Goal: Task Accomplishment & Management: Manage account settings

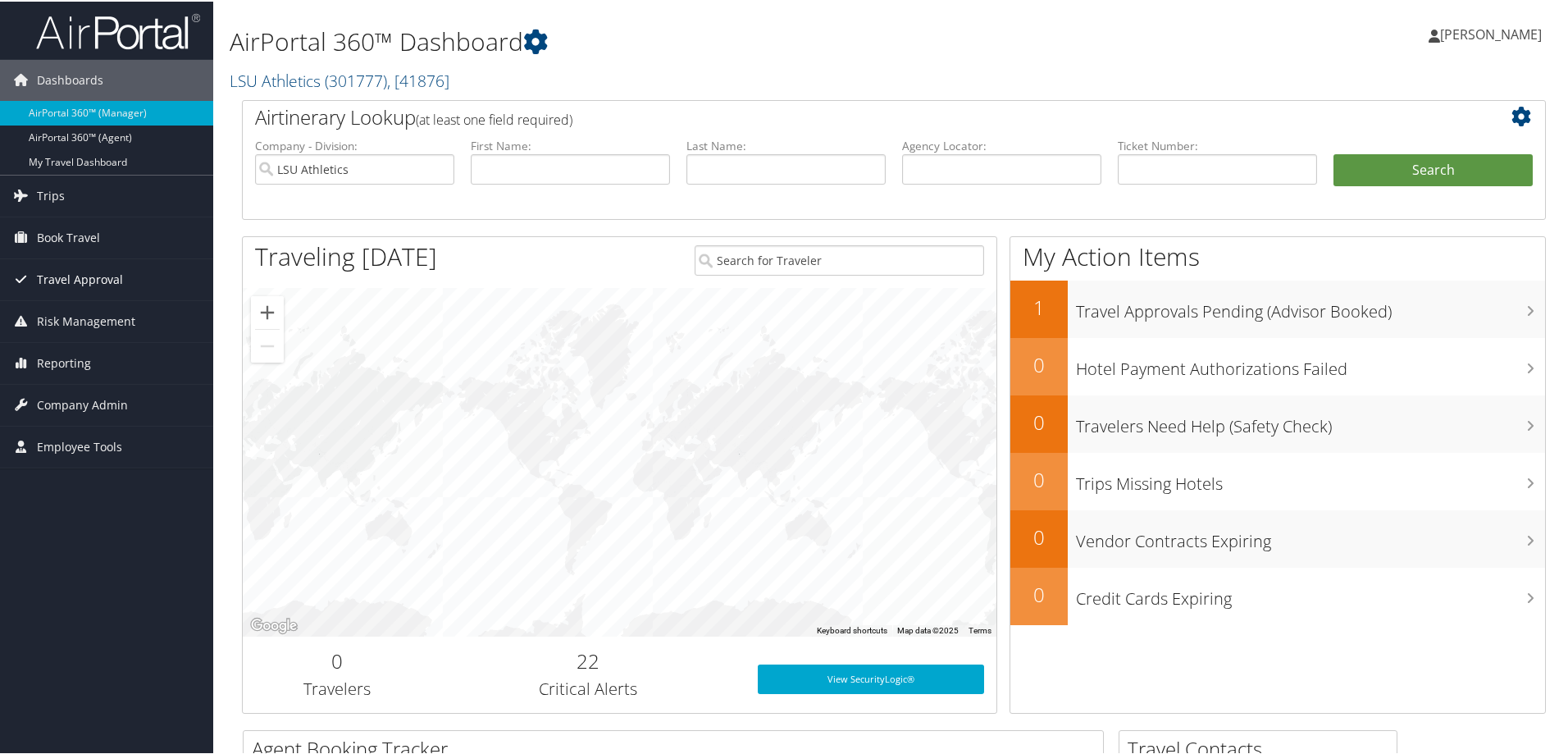
click at [91, 278] on span "Travel Approval" at bounding box center [80, 278] width 86 height 41
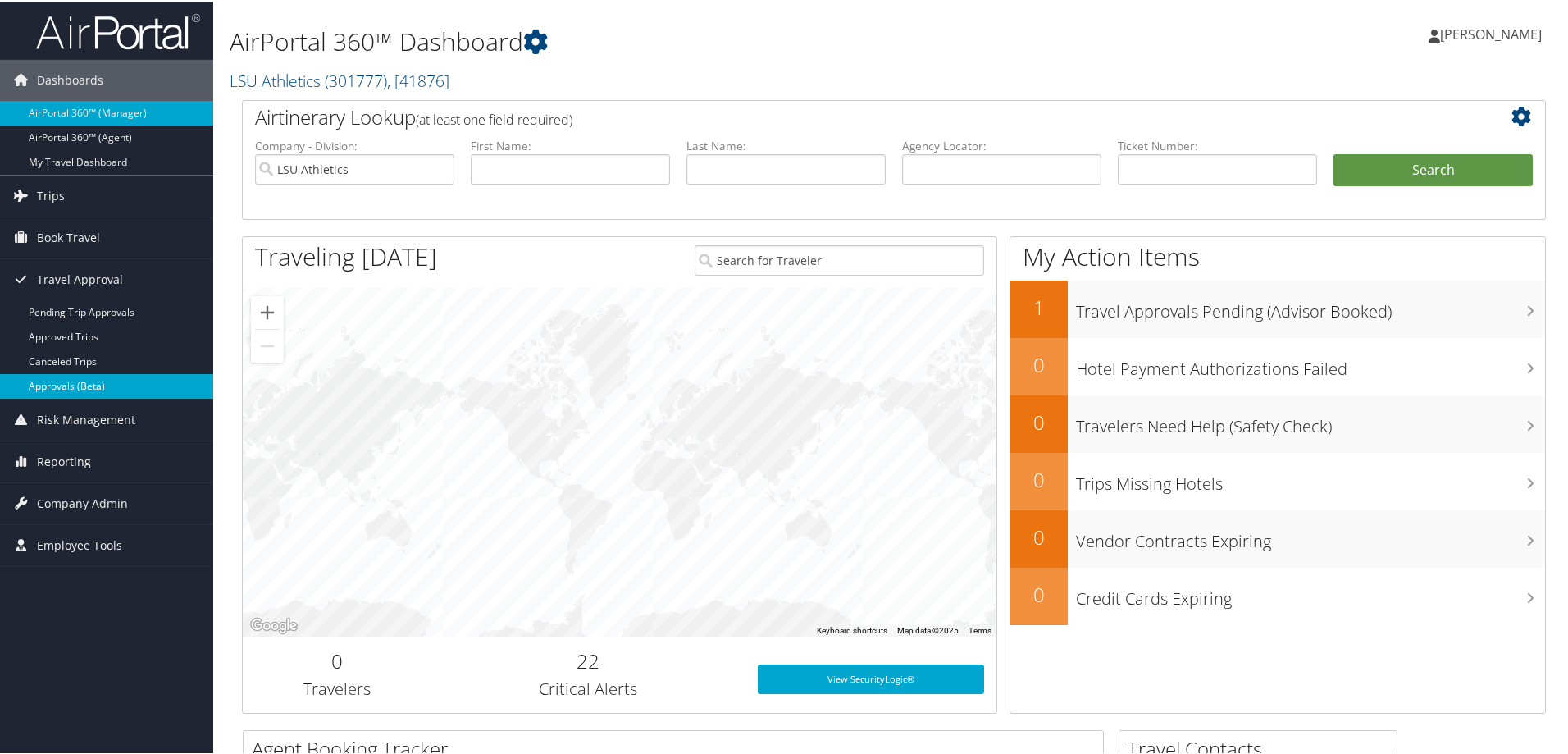
click at [93, 383] on link "Approvals (Beta)" at bounding box center [106, 385] width 213 height 24
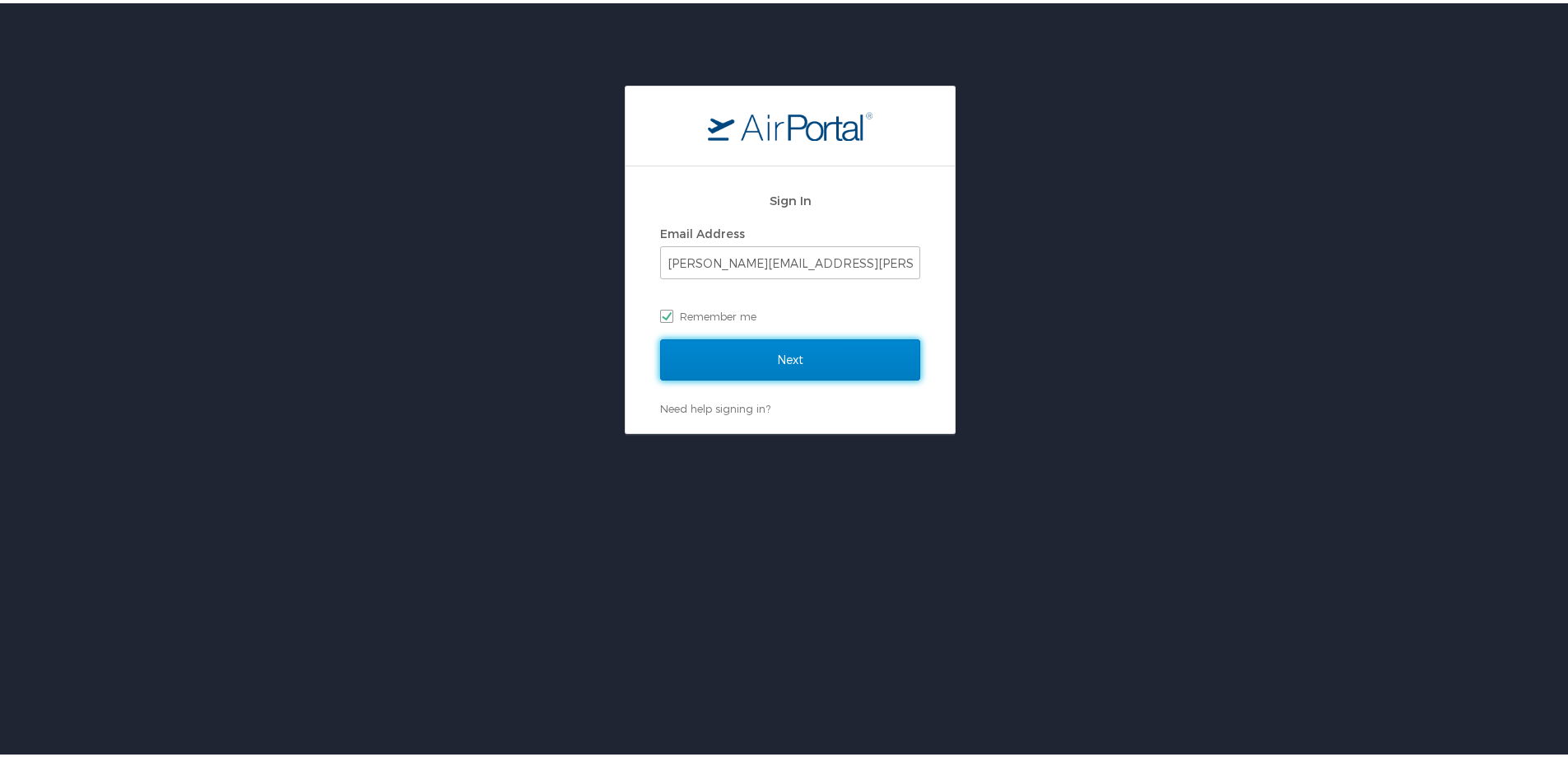
click at [745, 355] on input "Next" at bounding box center [791, 357] width 260 height 42
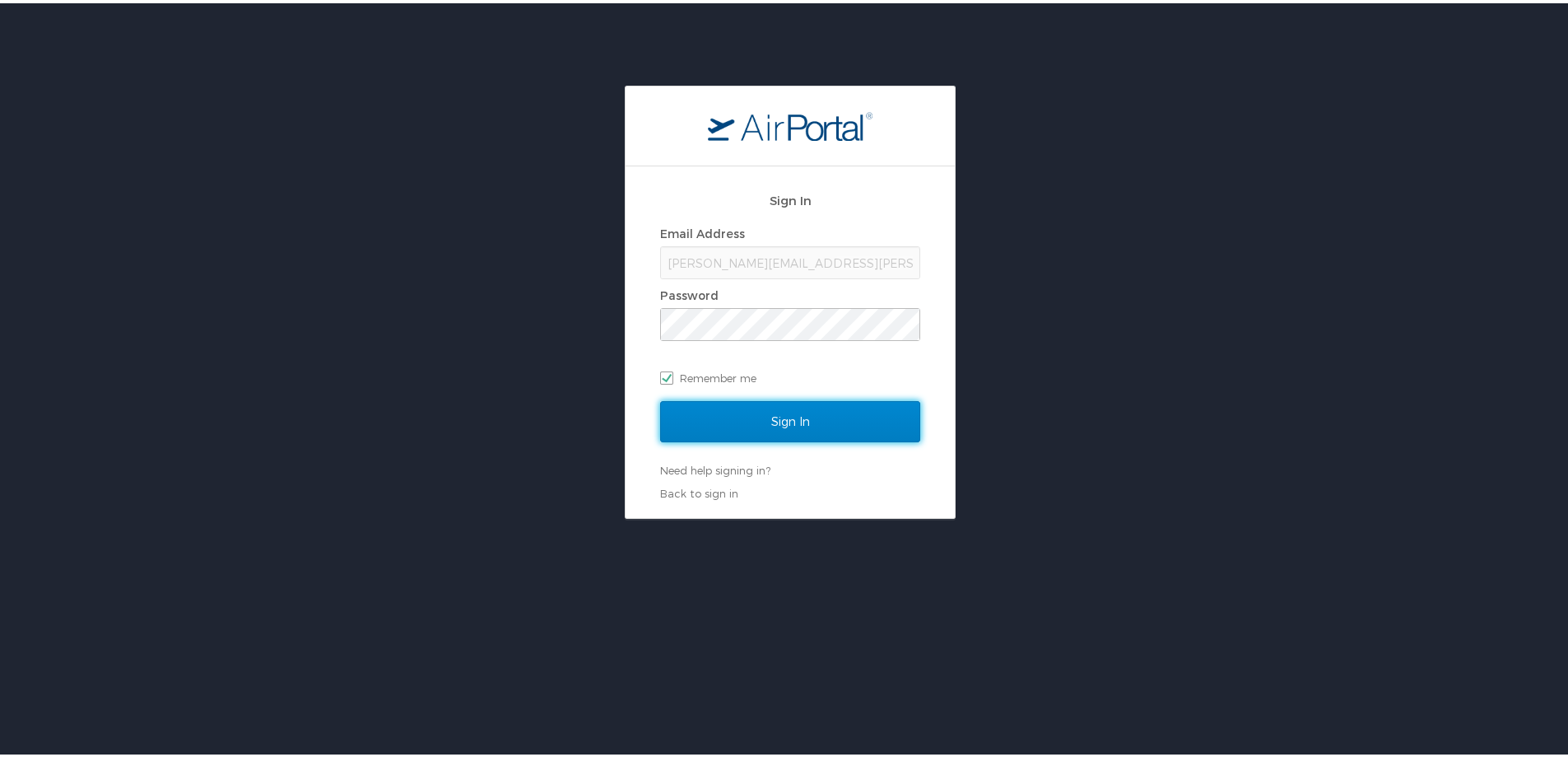
click at [752, 412] on input "Sign In" at bounding box center [791, 418] width 260 height 42
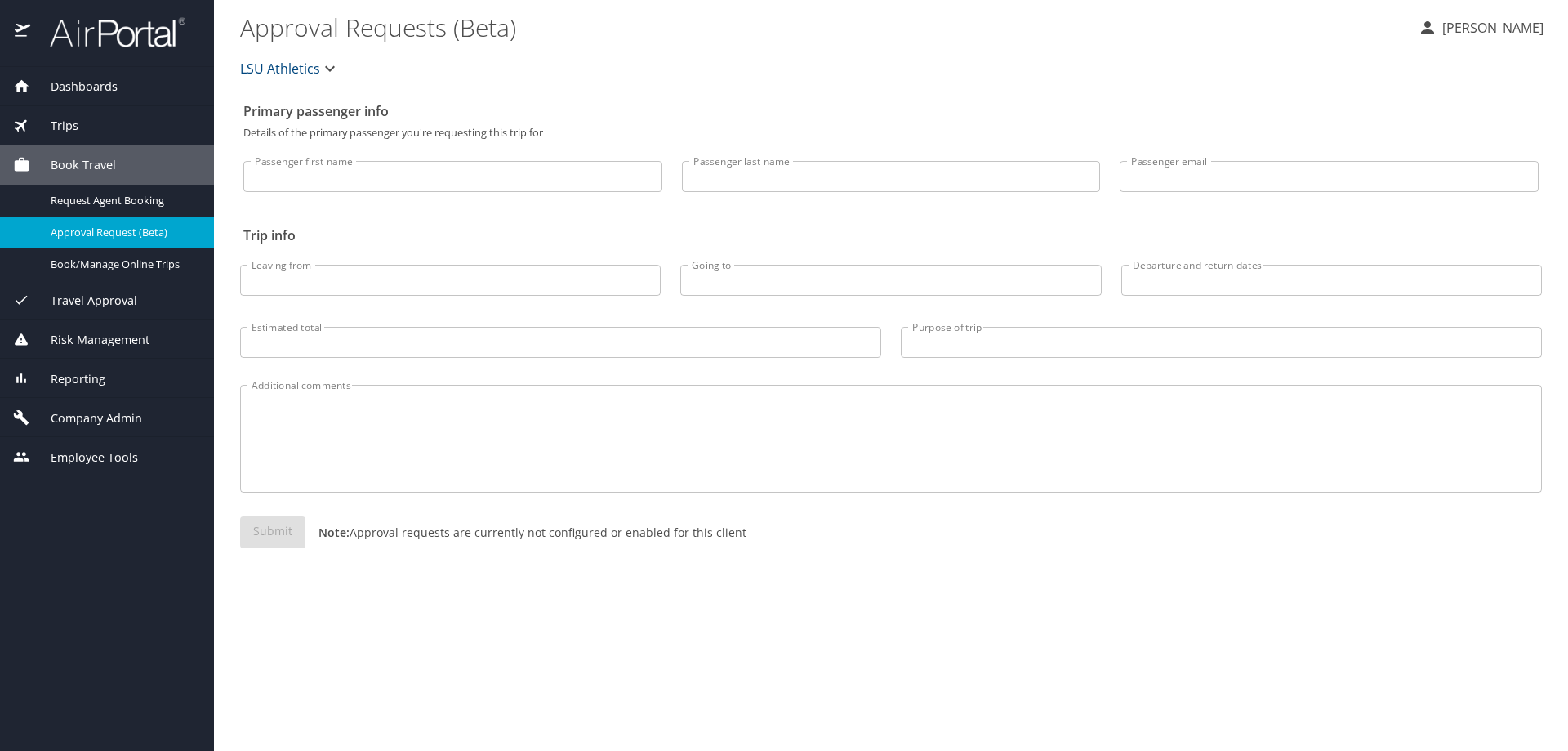
click at [119, 302] on span "Travel Approval" at bounding box center [83, 300] width 107 height 18
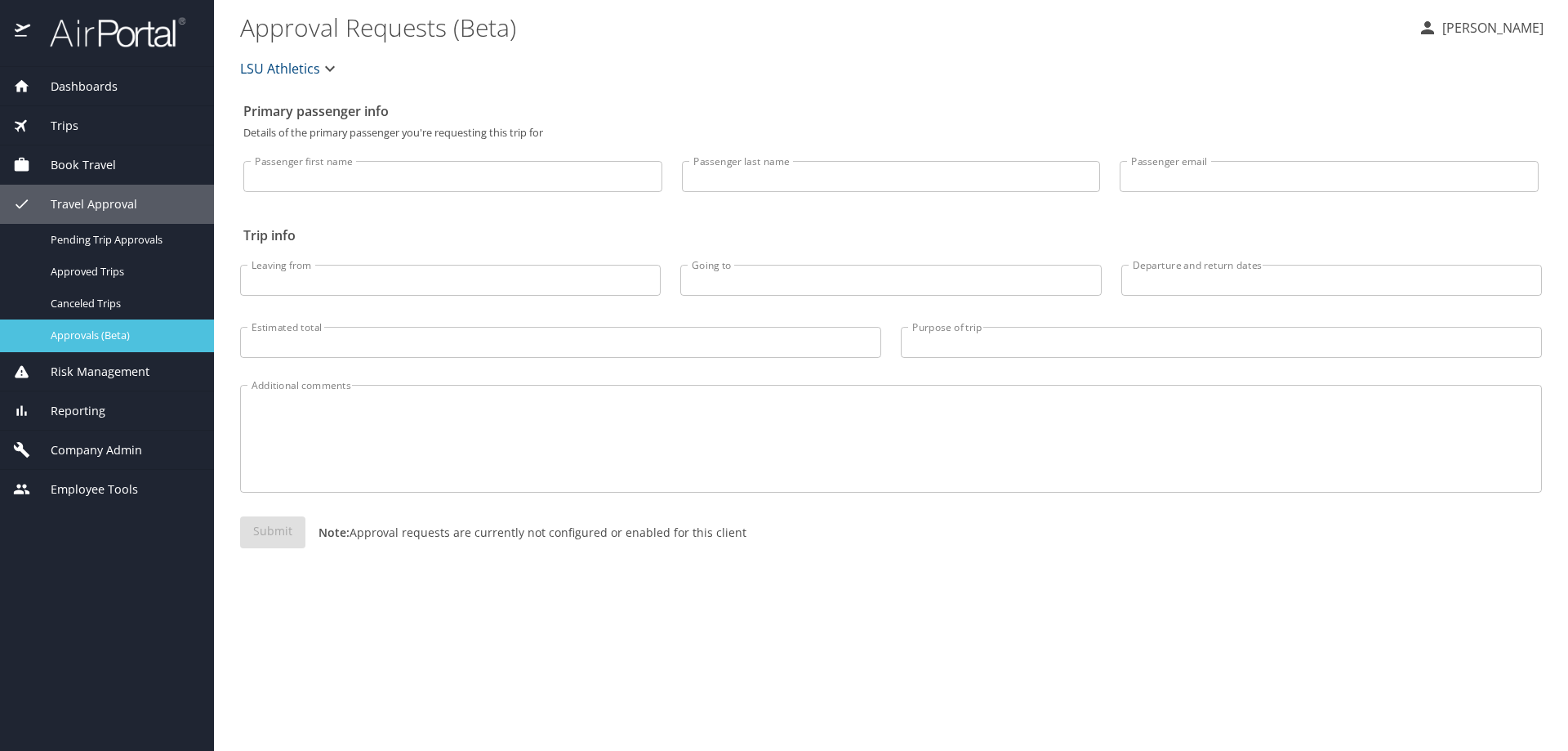
click at [133, 341] on span "Approvals (Beta)" at bounding box center [123, 335] width 144 height 16
